Goal: Information Seeking & Learning: Find specific fact

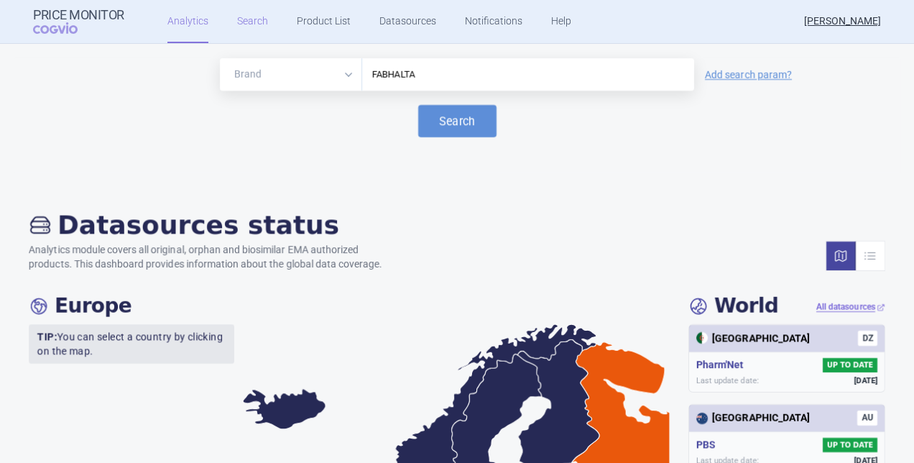
click at [243, 17] on link "Search" at bounding box center [252, 21] width 31 height 43
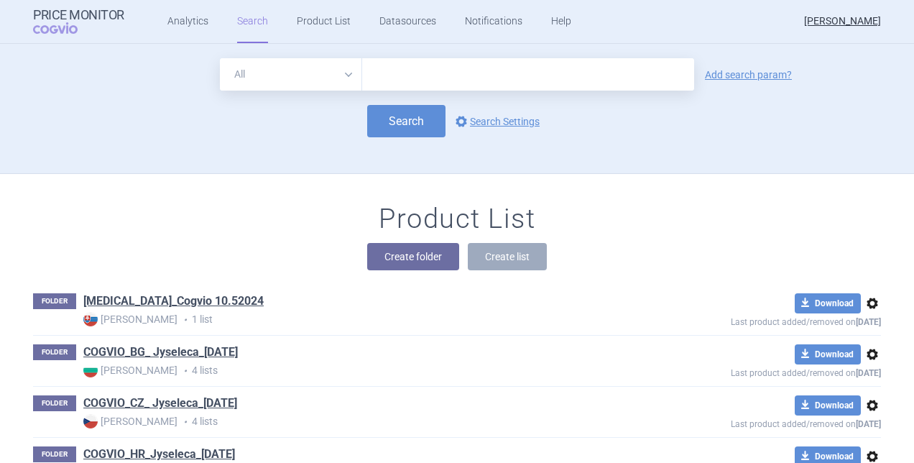
click at [436, 82] on input "text" at bounding box center [528, 74] width 332 height 32
type input "Fabhalta"
click at [398, 111] on button "Search" at bounding box center [406, 121] width 78 height 32
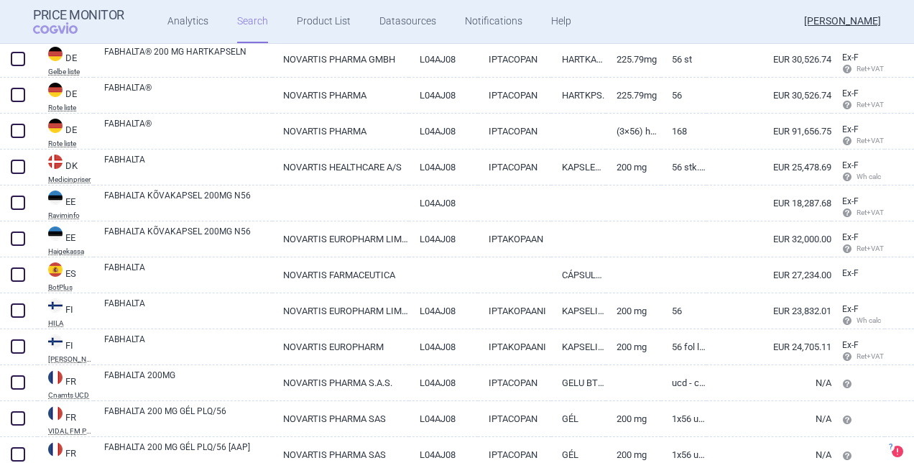
scroll to position [671, 0]
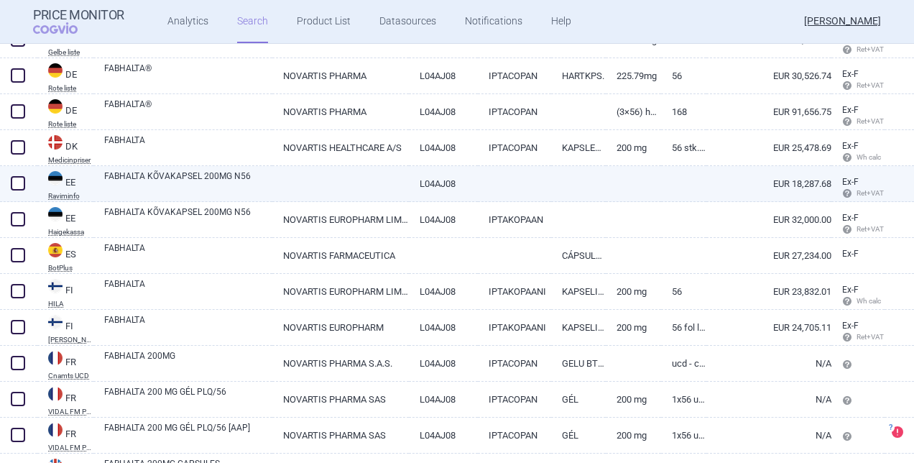
click at [802, 181] on link "EUR 18,287.68" at bounding box center [769, 183] width 125 height 35
select select "EUR"
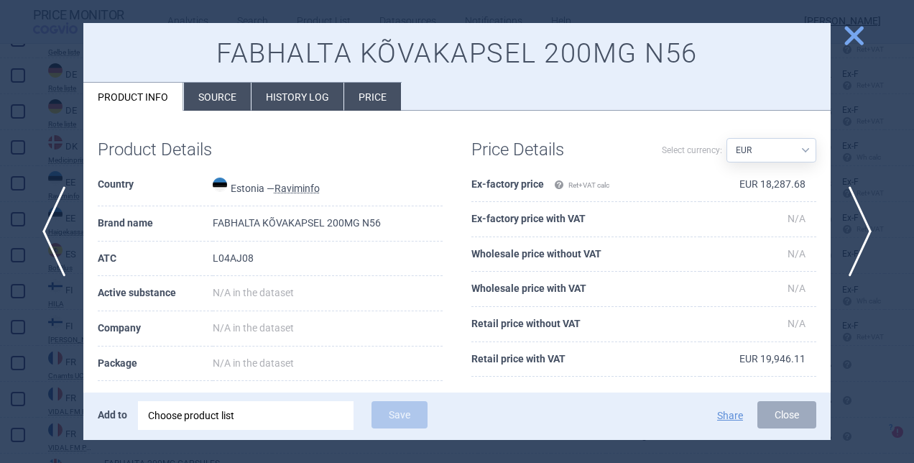
click at [224, 105] on li "Source" at bounding box center [217, 97] width 67 height 28
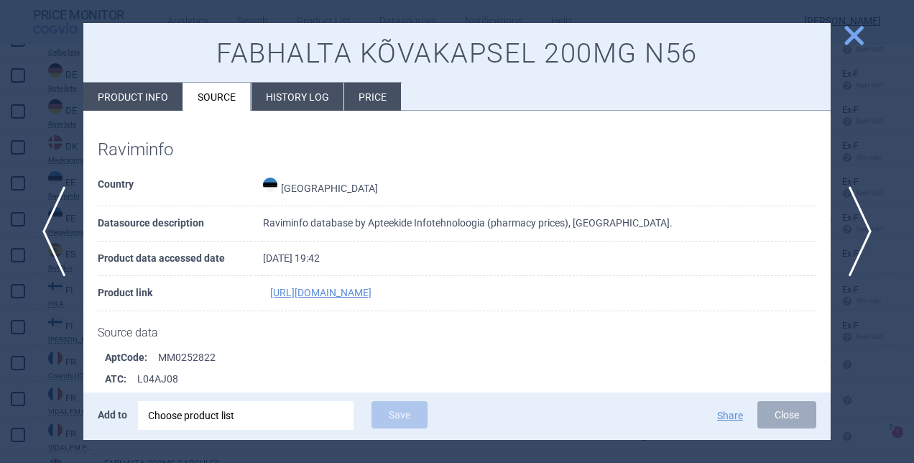
click at [857, 35] on span "close" at bounding box center [854, 35] width 25 height 25
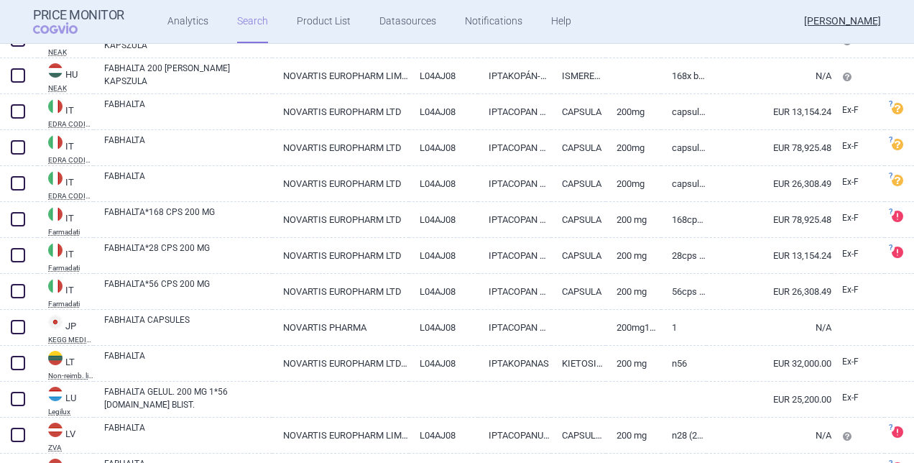
scroll to position [1208, 0]
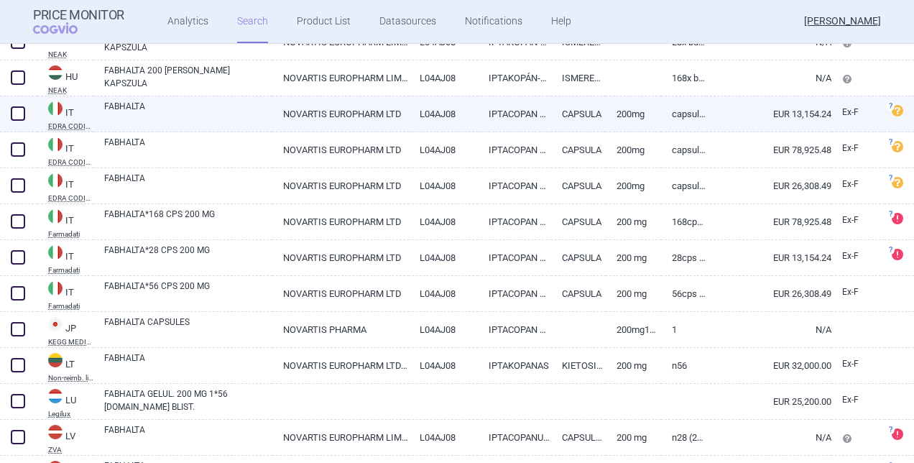
click at [811, 108] on link "EUR 13,154.24" at bounding box center [769, 113] width 125 height 35
select select "EUR"
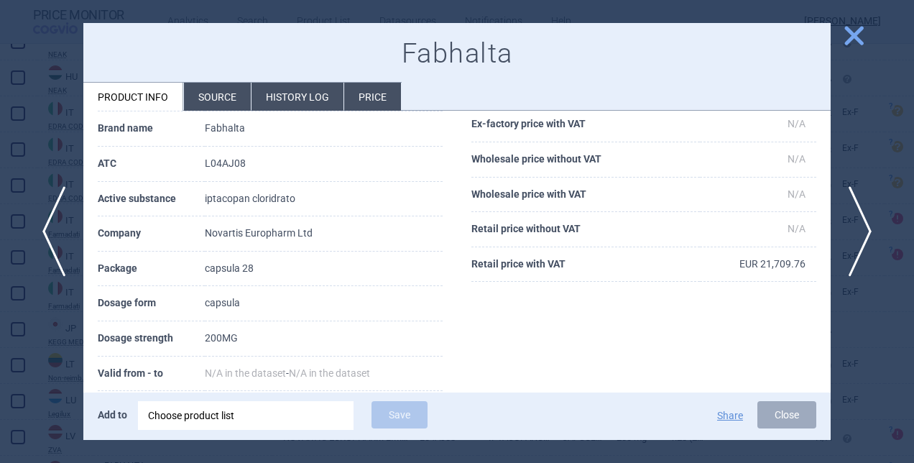
scroll to position [173, 0]
click at [851, 35] on span "close" at bounding box center [854, 35] width 25 height 25
